Goal: Task Accomplishment & Management: Use online tool/utility

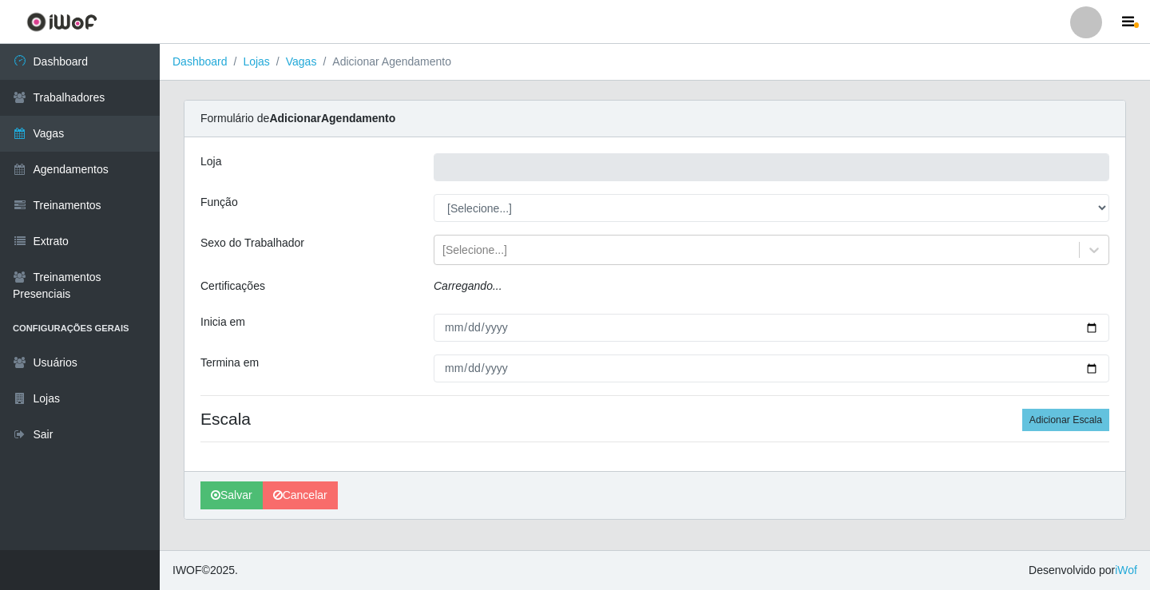
type input "Rede Econômico - Prata"
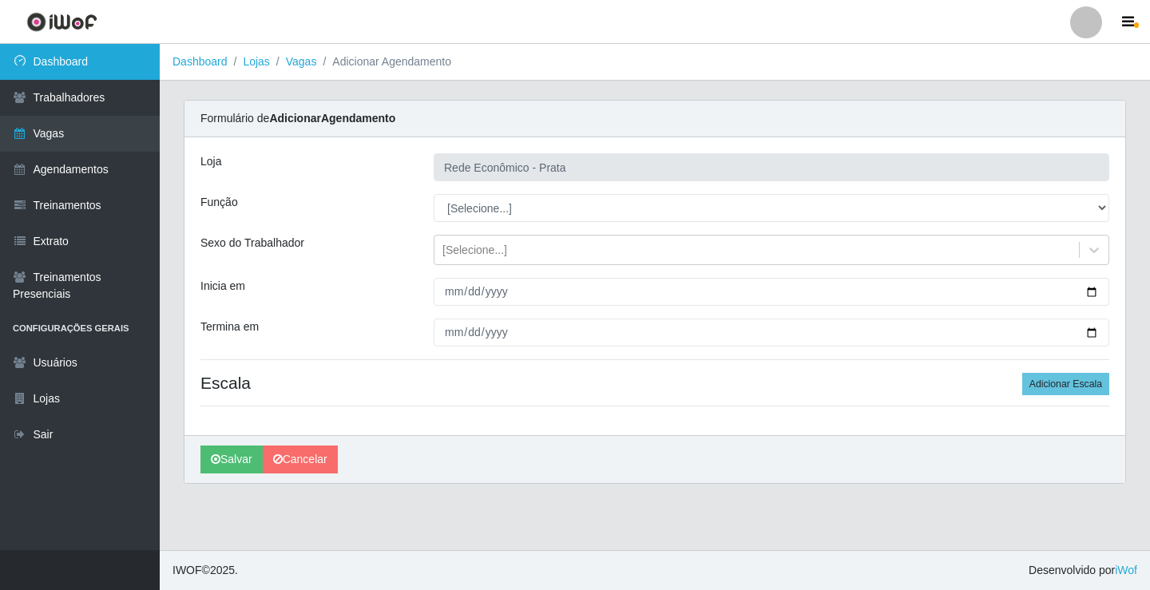
click at [87, 59] on link "Dashboard" at bounding box center [80, 62] width 160 height 36
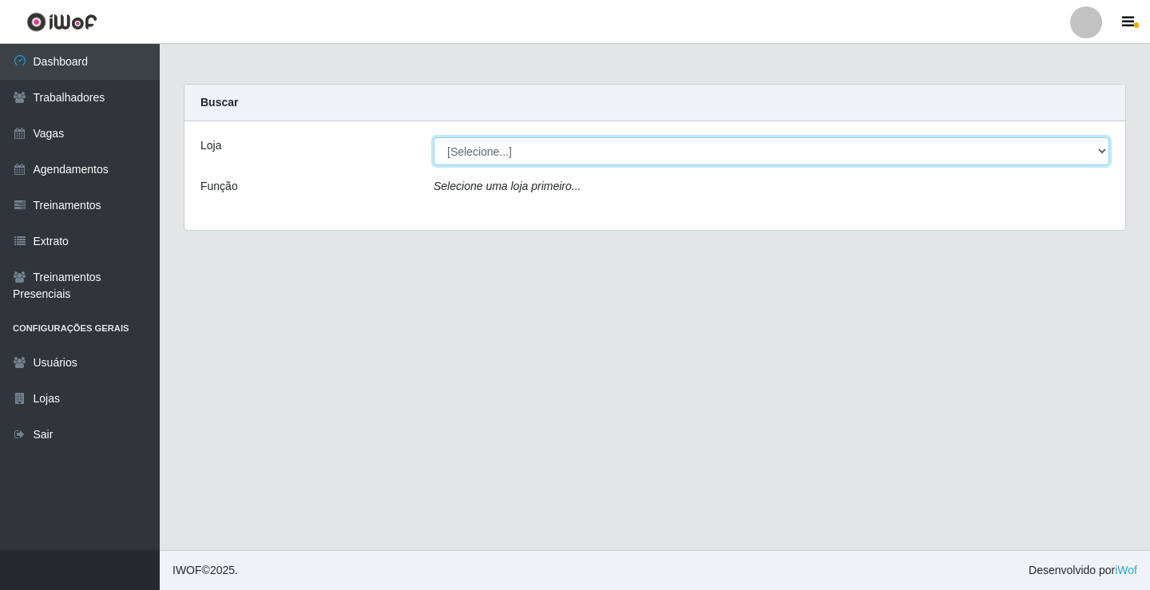
click at [1101, 153] on select "[Selecione...] Rede Econômico - Prata" at bounding box center [772, 151] width 676 height 28
select select "192"
click at [434, 137] on select "[Selecione...] Rede Econômico - Prata" at bounding box center [772, 151] width 676 height 28
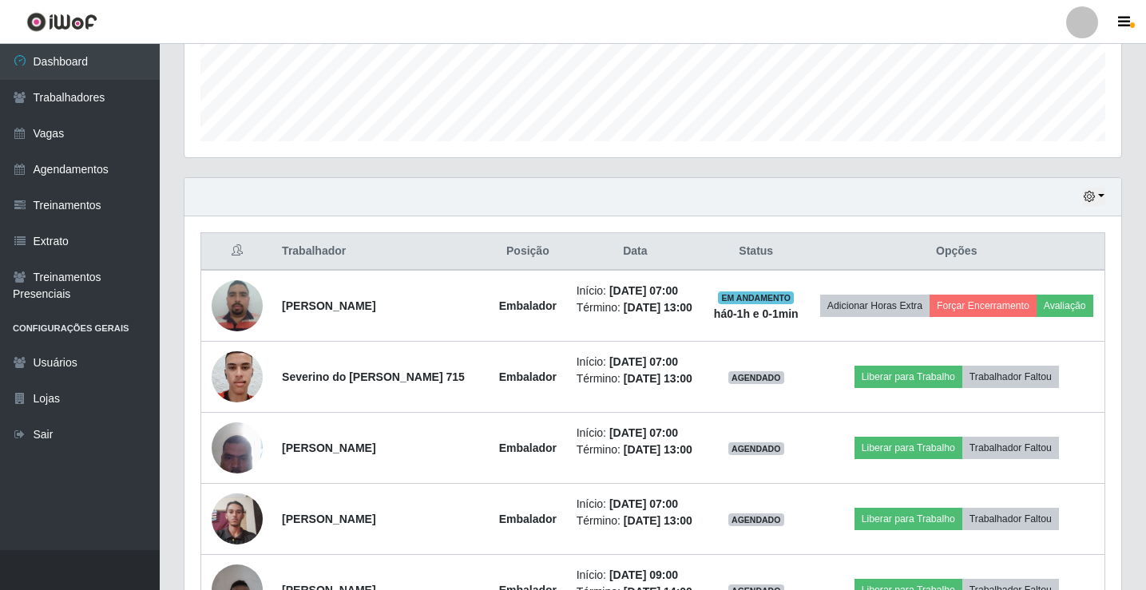
scroll to position [479, 0]
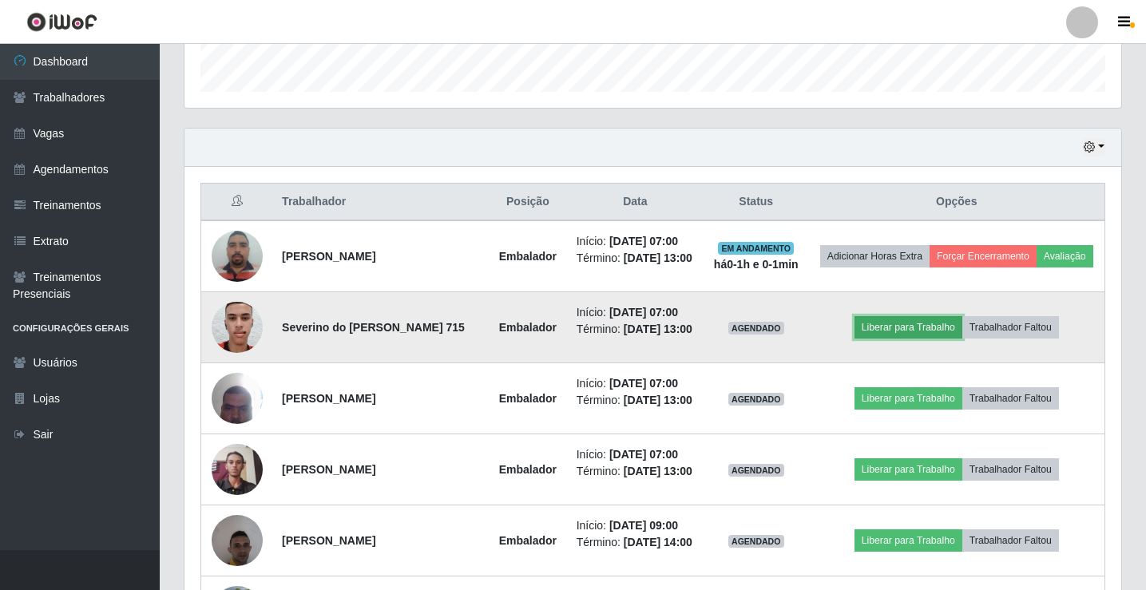
click at [905, 339] on button "Liberar para Trabalho" at bounding box center [909, 327] width 108 height 22
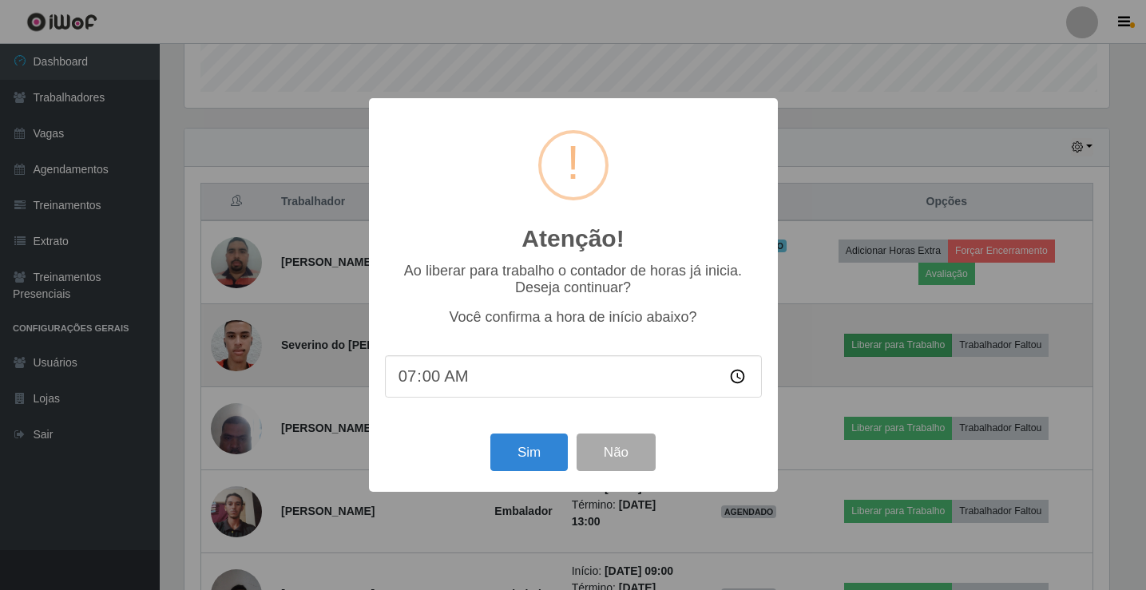
scroll to position [332, 929]
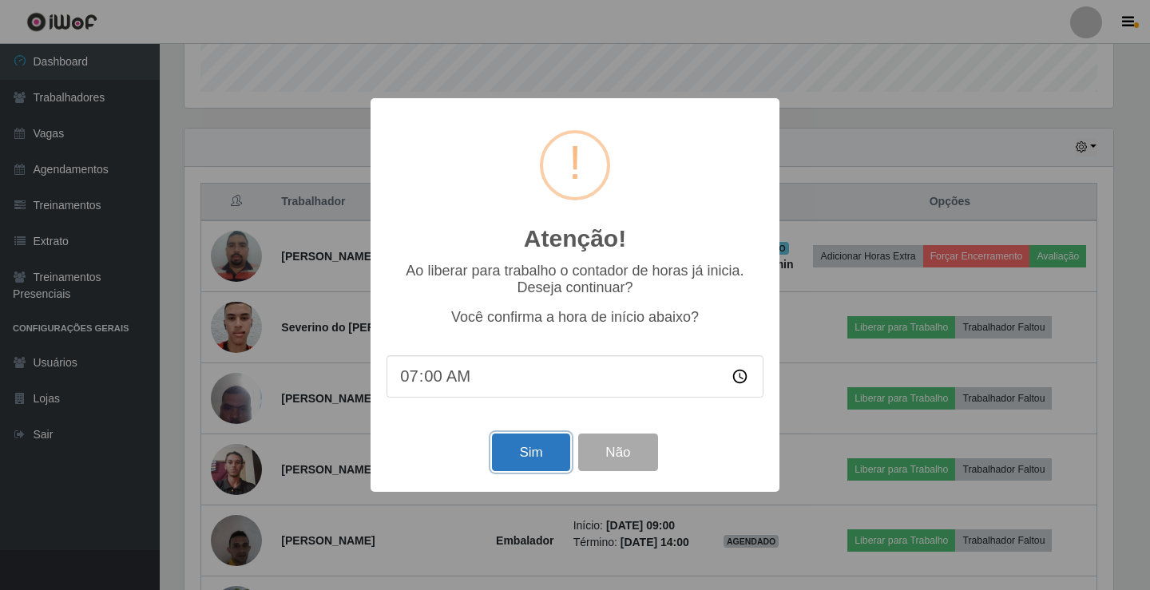
click at [538, 461] on button "Sim" at bounding box center [530, 453] width 77 height 38
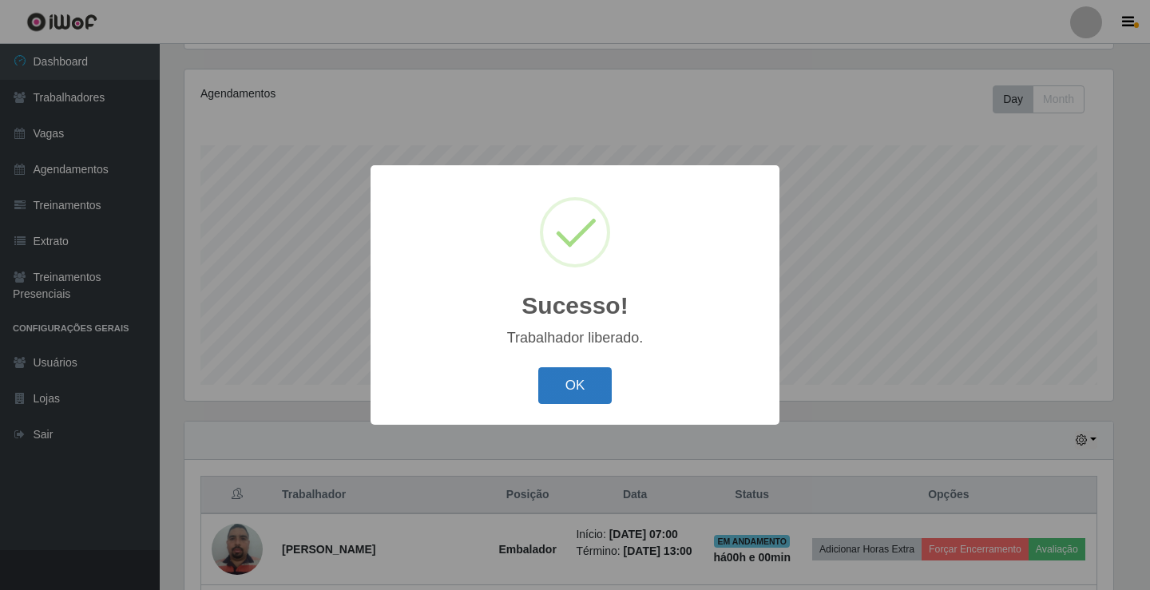
click at [565, 389] on button "OK" at bounding box center [575, 387] width 74 height 38
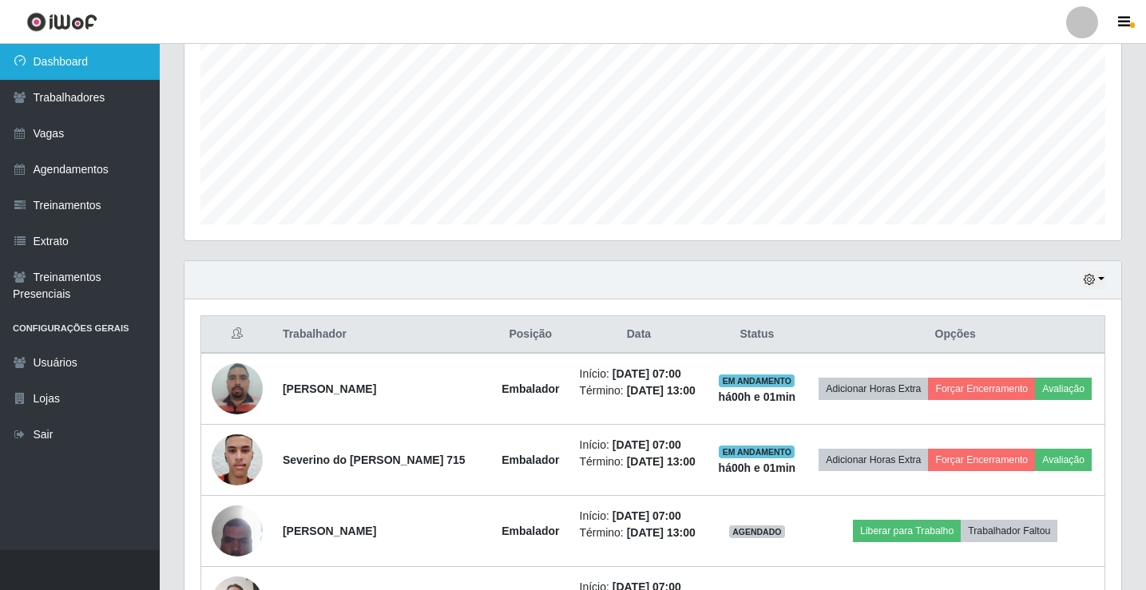
scroll to position [346, 0]
click at [141, 54] on link "Dashboard" at bounding box center [80, 62] width 160 height 36
click at [41, 56] on link "Dashboard" at bounding box center [80, 62] width 160 height 36
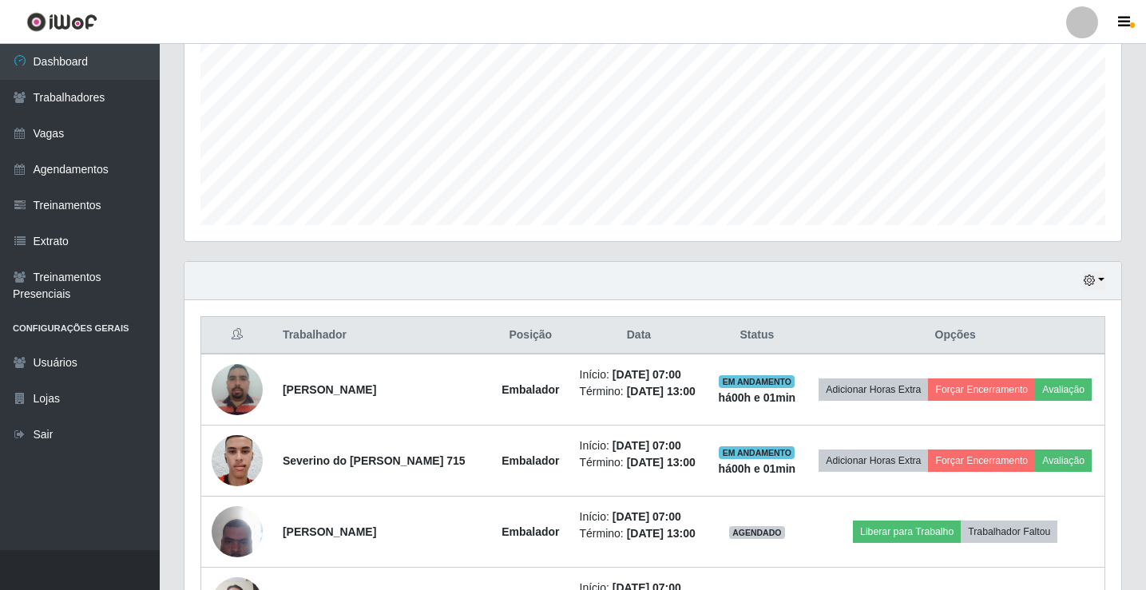
scroll to position [586, 0]
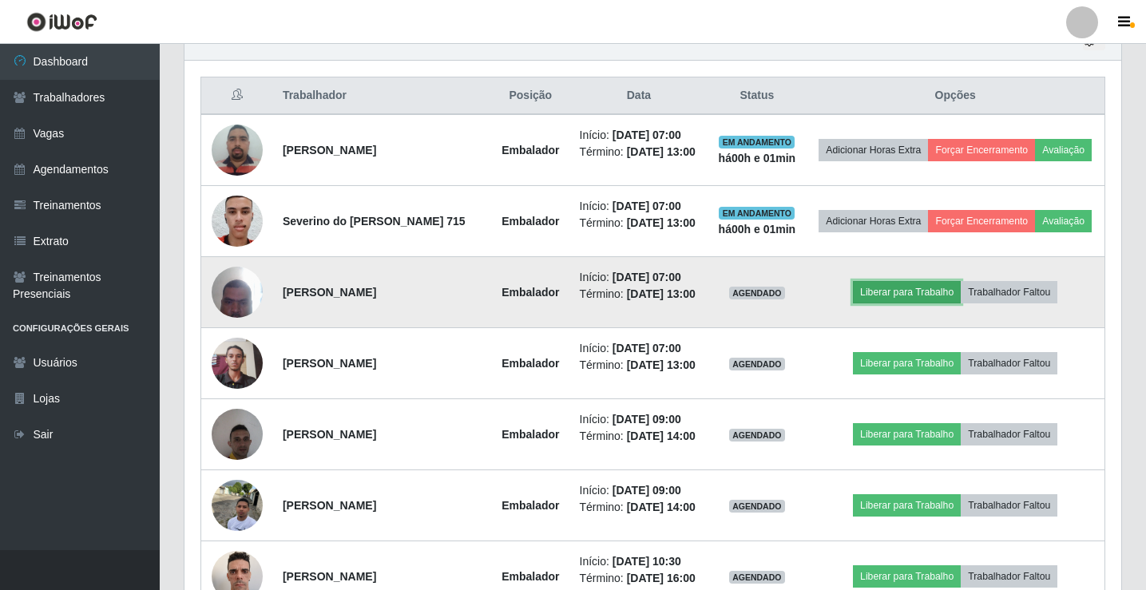
click at [920, 304] on button "Liberar para Trabalho" at bounding box center [907, 292] width 108 height 22
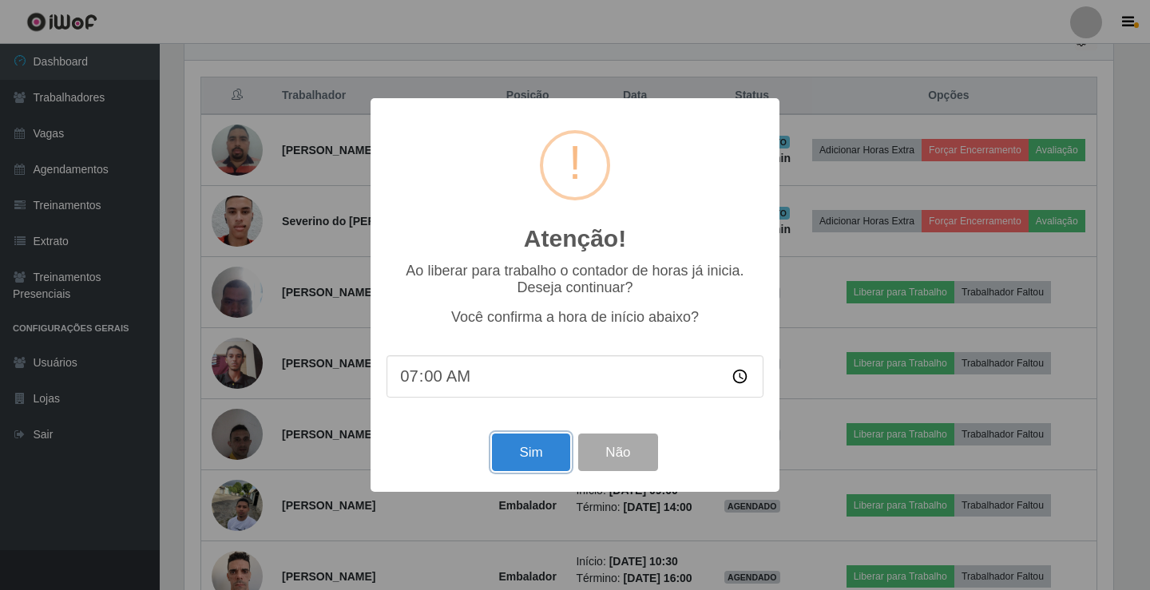
drag, startPoint x: 527, startPoint y: 437, endPoint x: 530, endPoint y: 463, distance: 26.6
click at [527, 439] on button "Sim" at bounding box center [530, 453] width 77 height 38
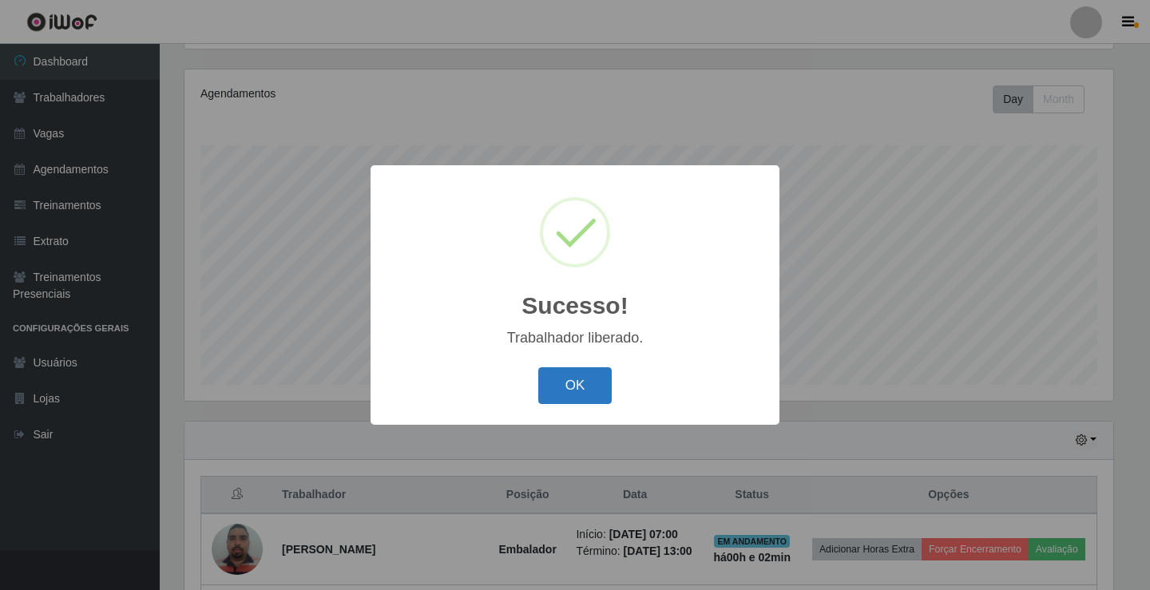
click at [582, 398] on button "OK" at bounding box center [575, 387] width 74 height 38
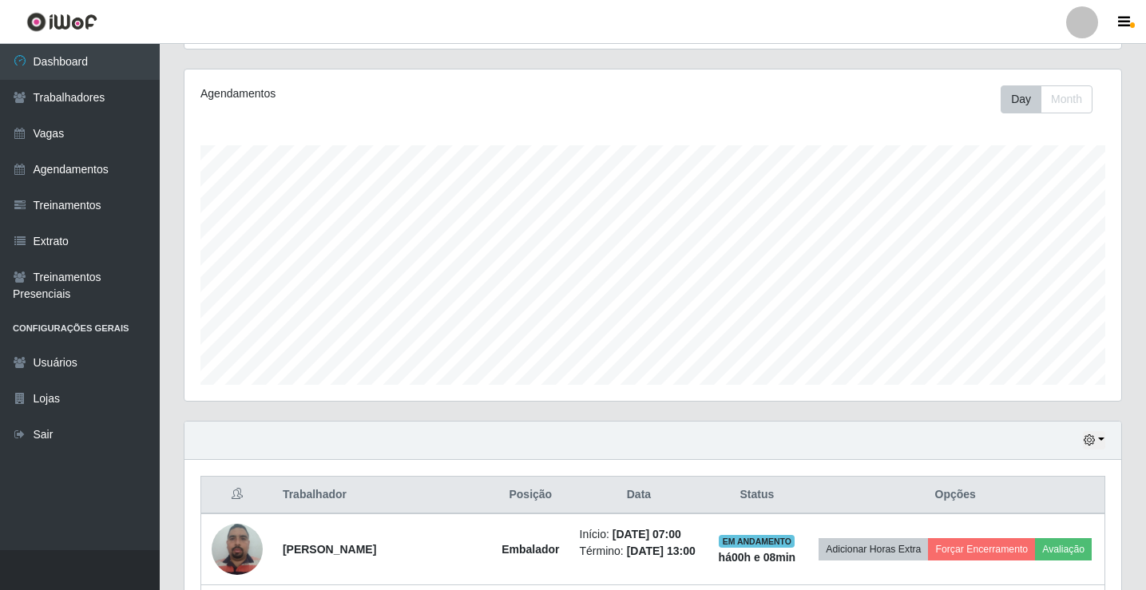
scroll to position [426, 0]
